Goal: Information Seeking & Learning: Learn about a topic

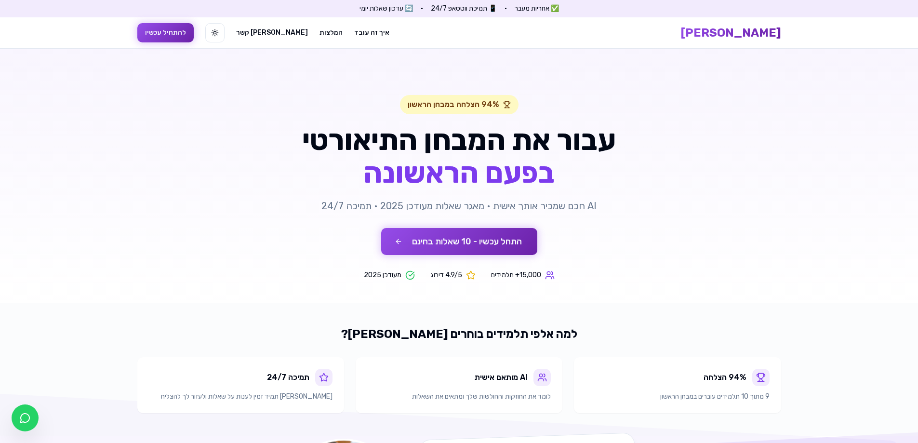
click at [505, 234] on button "התחל עכשיו - 10 שאלות בחינם" at bounding box center [459, 241] width 156 height 27
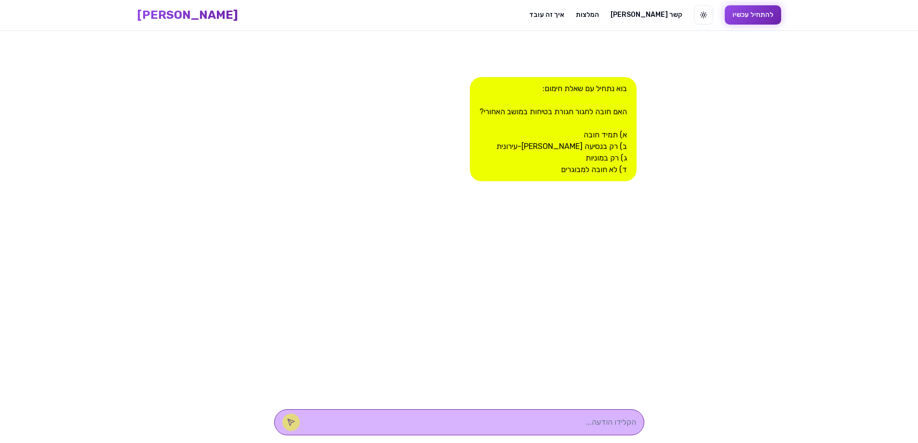
click at [582, 417] on textarea at bounding box center [472, 422] width 327 height 12
type textarea "א"
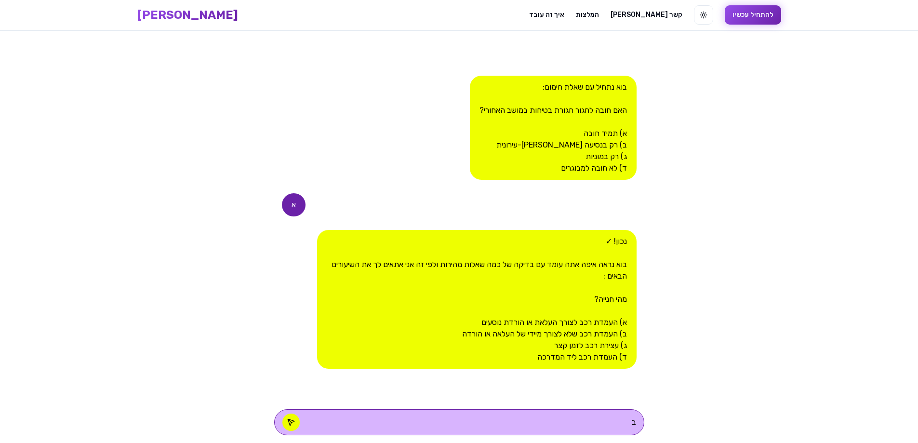
type textarea "ב"
click at [295, 420] on icon at bounding box center [291, 422] width 8 height 8
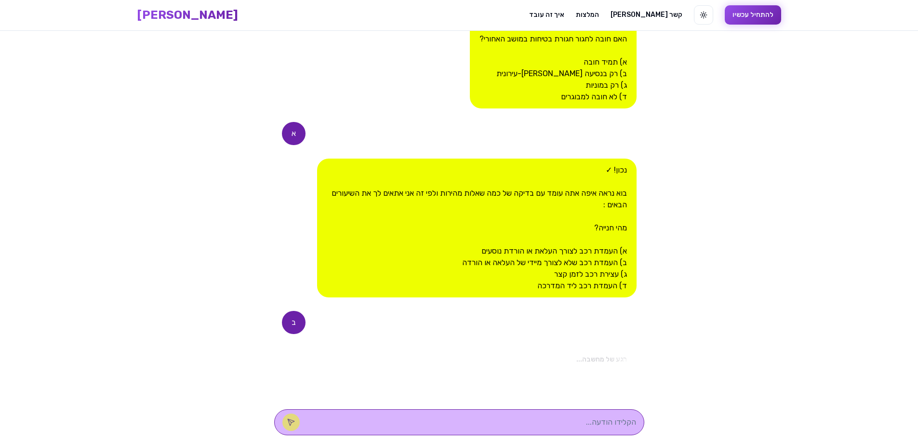
scroll to position [229, 0]
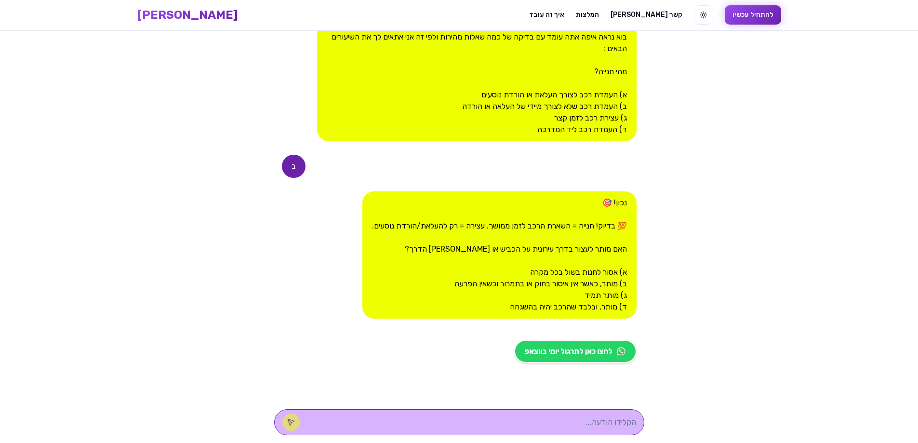
click at [555, 419] on textarea at bounding box center [472, 422] width 327 height 12
type textarea "ב"
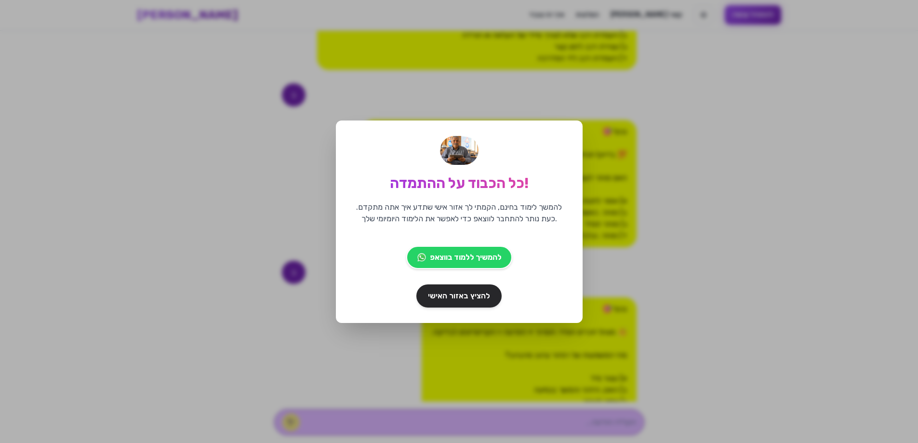
scroll to position [406, 0]
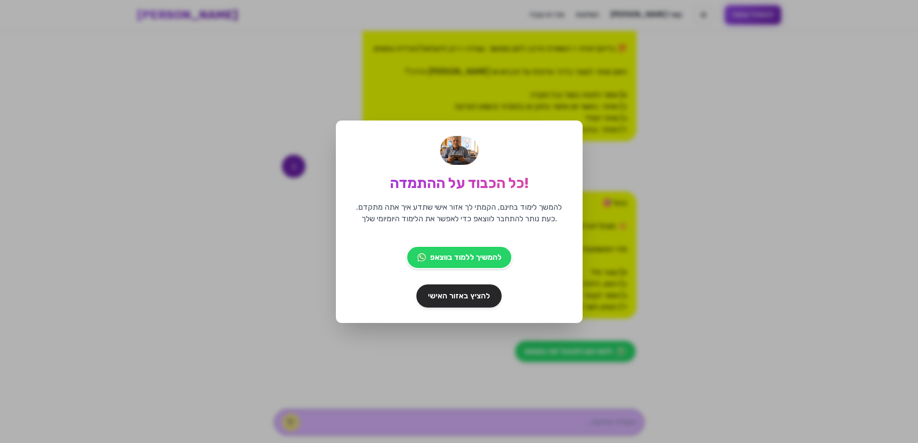
drag, startPoint x: 600, startPoint y: 151, endPoint x: 591, endPoint y: 151, distance: 9.2
click at [599, 150] on div "כל הכבוד על ההתמדה! להמשך לימוד בחינם, הקמתי לך אזור אישי שתדע איך אתה מתקדם. כ…" at bounding box center [459, 221] width 918 height 443
drag, startPoint x: 571, startPoint y: 153, endPoint x: 523, endPoint y: 169, distance: 50.9
click at [523, 169] on div "כל הכבוד על ההתמדה! להמשך לימוד בחינם, הקמתי לך אזור אישי שתדע איך אתה מתקדם. כ…" at bounding box center [459, 221] width 247 height 202
click at [552, 206] on p "להמשך לימוד בחינם, הקמתי לך אזור אישי שתדע איך אתה מתקדם. כעת נותר להתחבר לווצא…" at bounding box center [459, 212] width 216 height 23
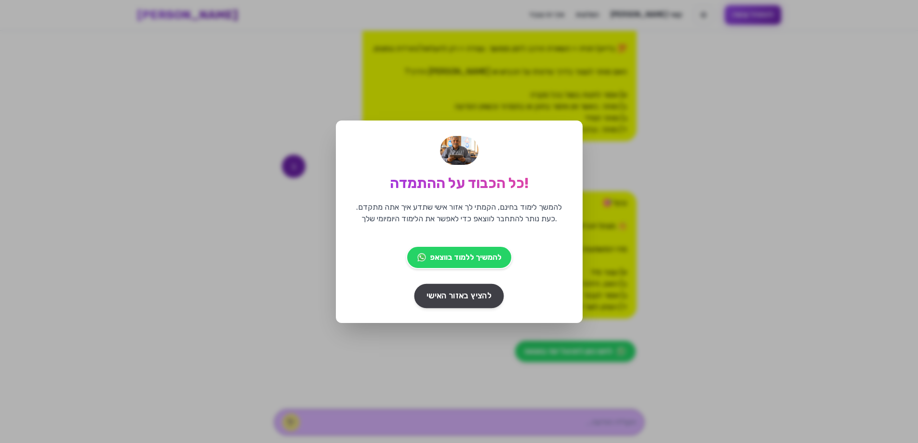
click at [474, 300] on span "להציץ באזור האישי" at bounding box center [458, 296] width 65 height 12
